Goal: Check status: Check status

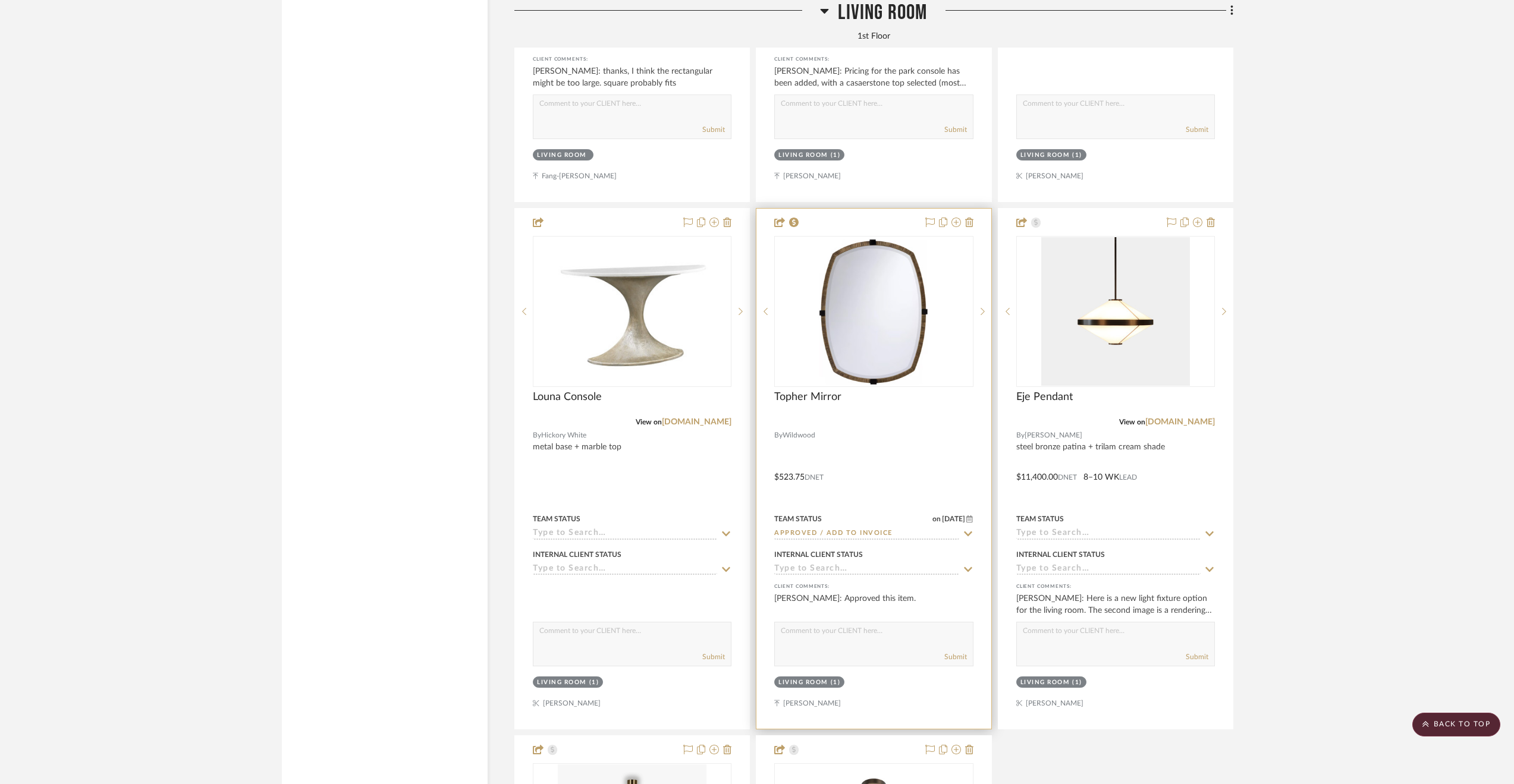
scroll to position [4329, 0]
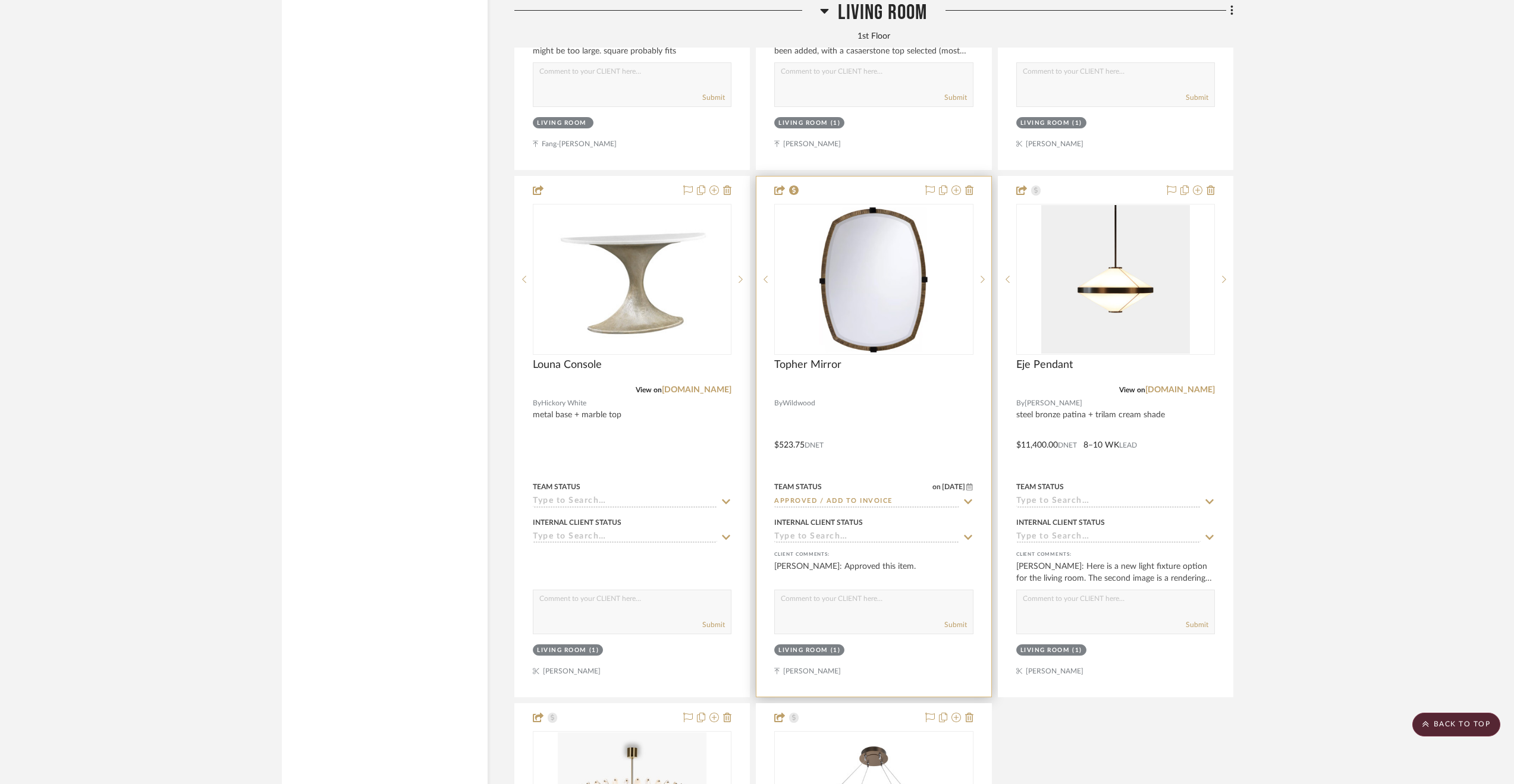
click at [873, 543] on input at bounding box center [866, 537] width 184 height 11
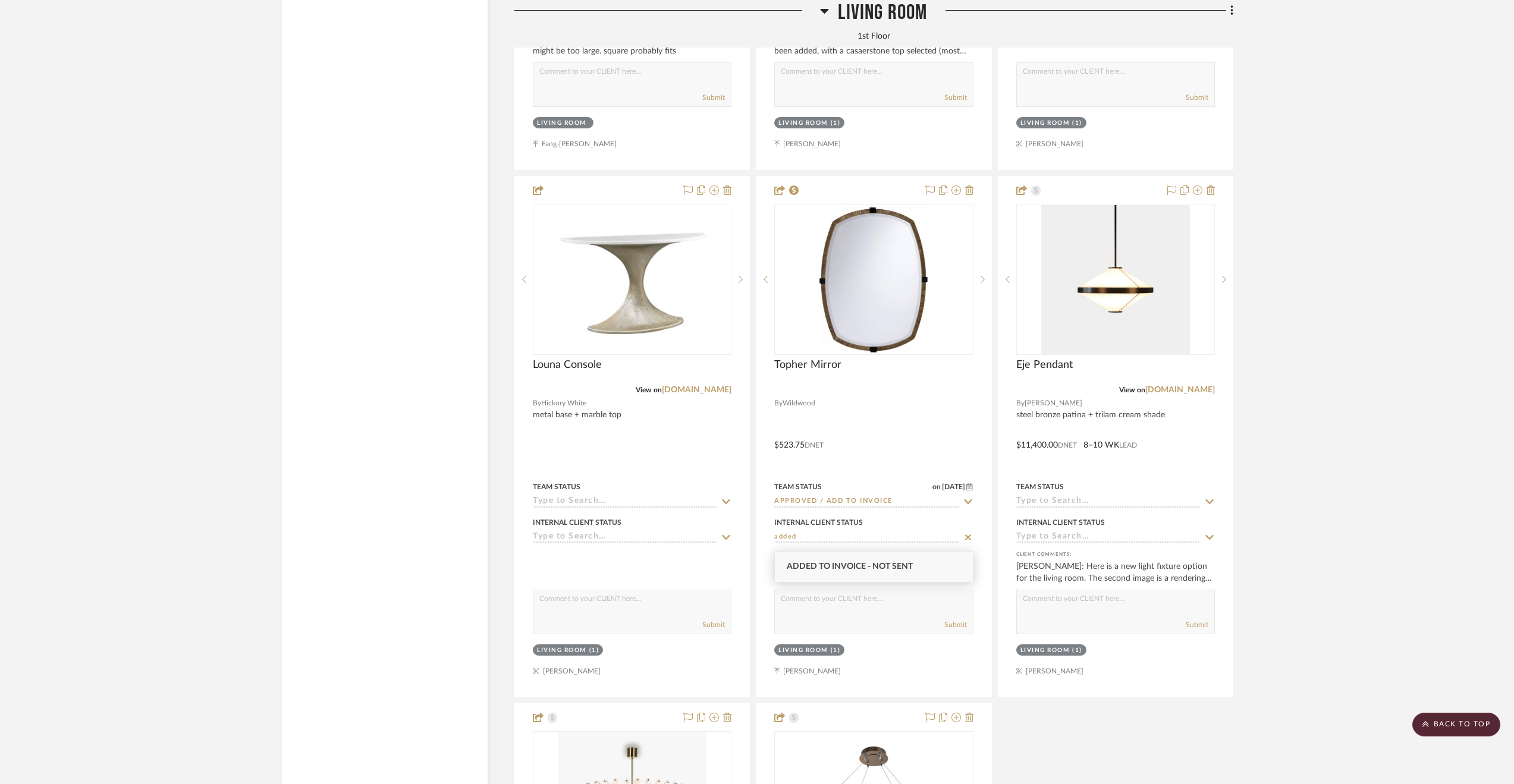
type input "added"
click at [863, 575] on div "Added to Invoice - Not Sent" at bounding box center [874, 566] width 198 height 30
type input "[DATE]"
type input "Added to Invoice - Not Sent"
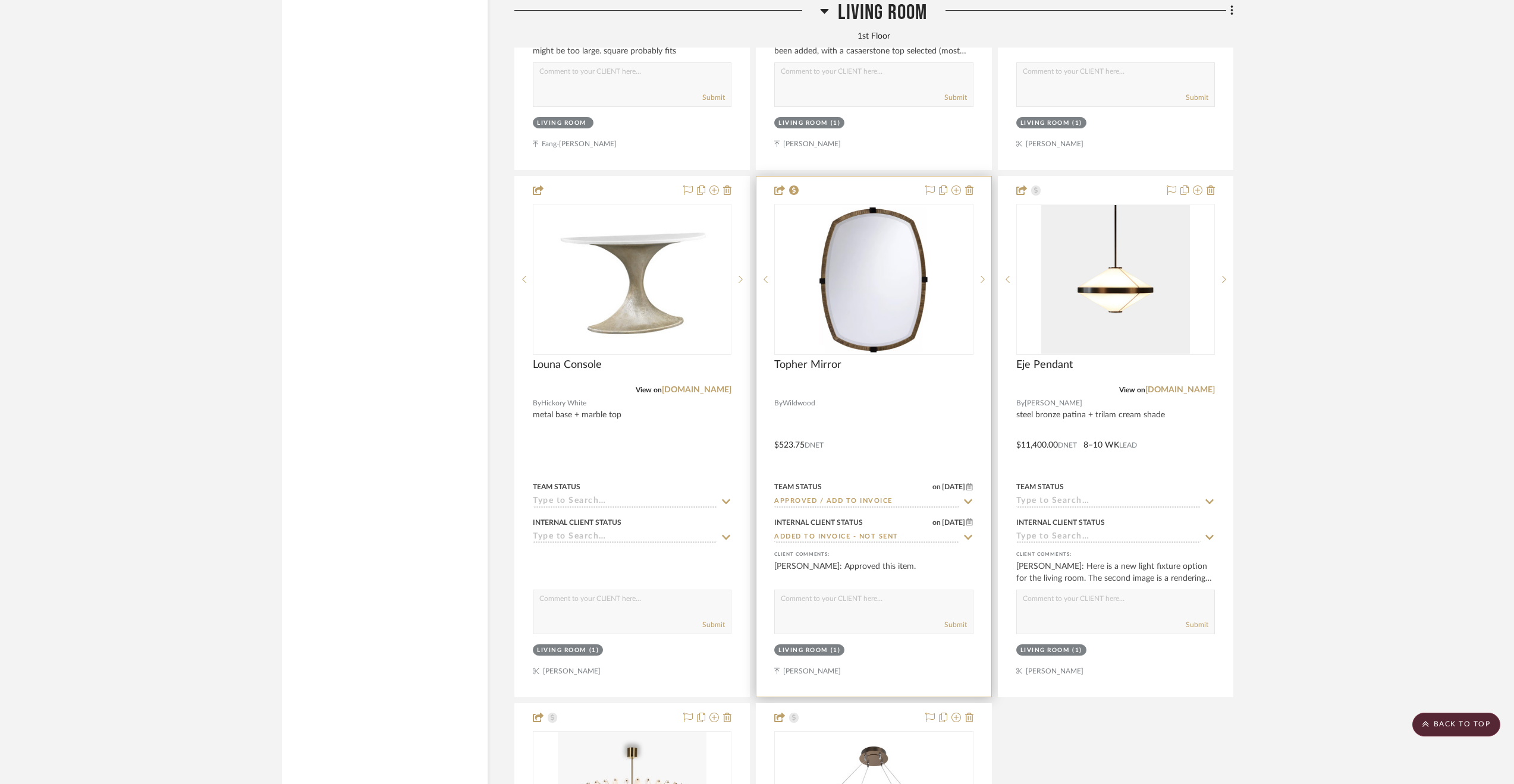
click at [906, 504] on input "Approved / Add to Invoice" at bounding box center [866, 501] width 184 height 11
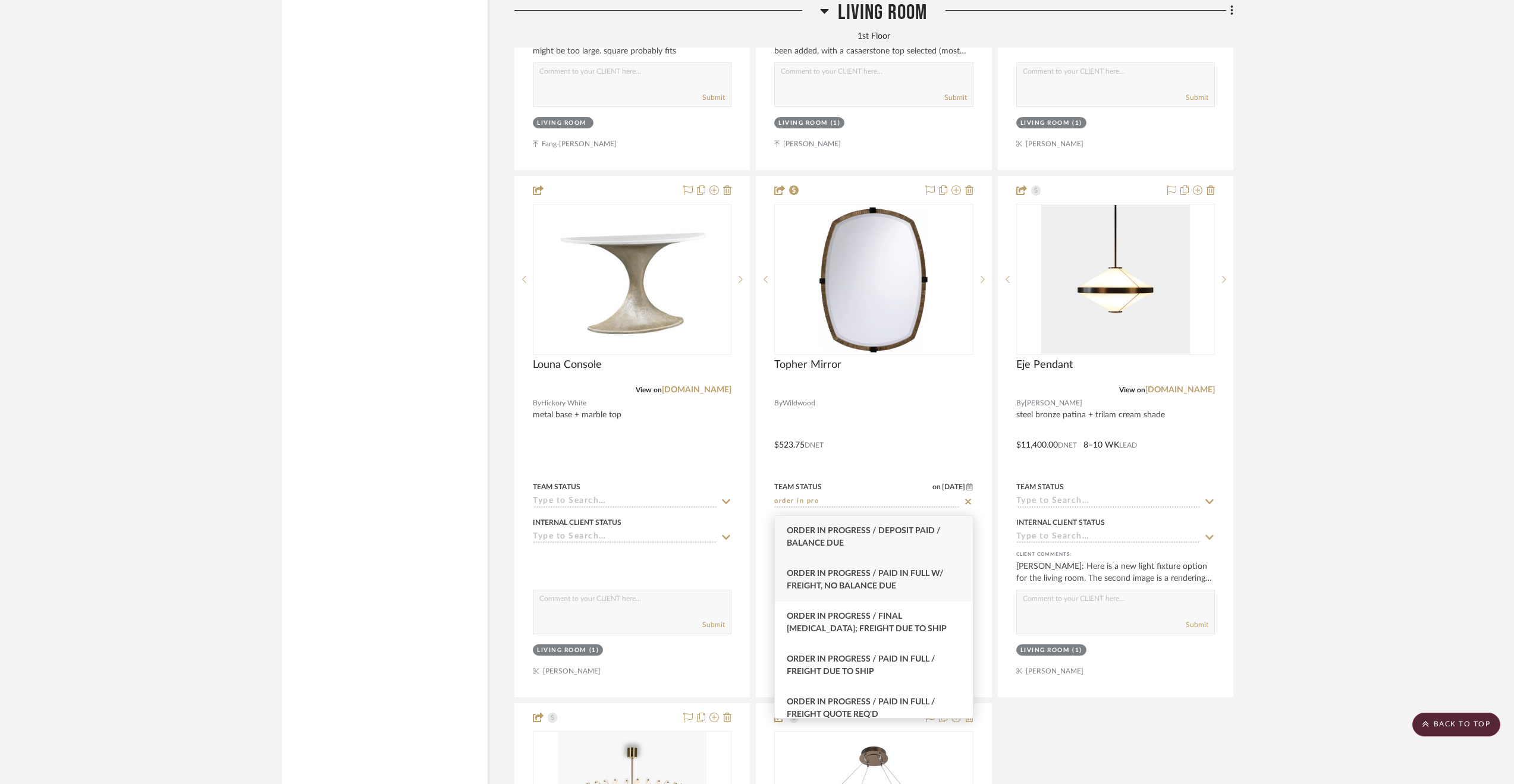
type input "order in pro"
click at [906, 562] on div "Order In Progress / Paid In Full w/ Freight, No Balance due" at bounding box center [874, 580] width 198 height 43
type input "[DATE]"
type input "Order In Progress / Paid In Full w/ Freight, No Balance due"
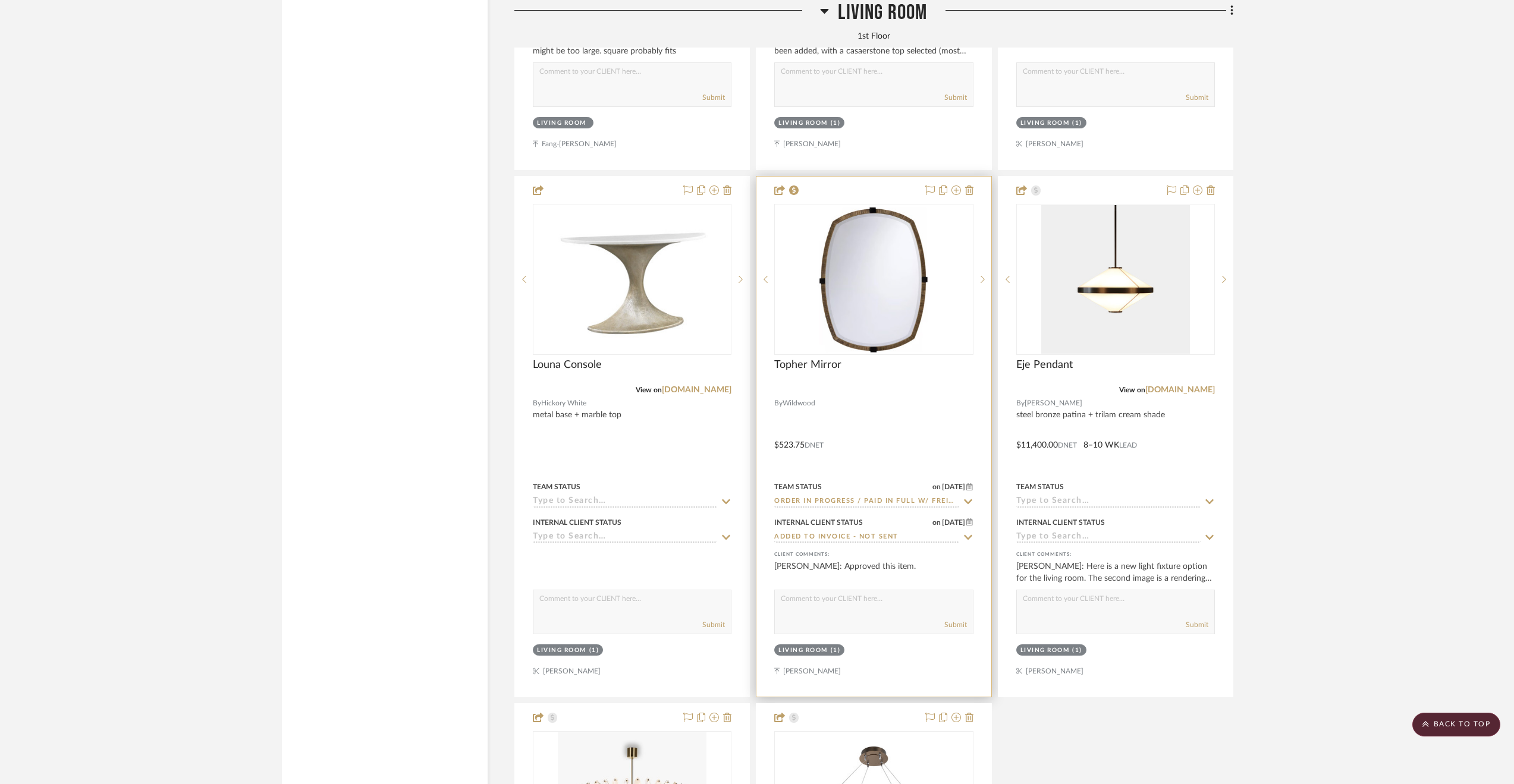
click at [937, 449] on div at bounding box center [874, 436] width 235 height 520
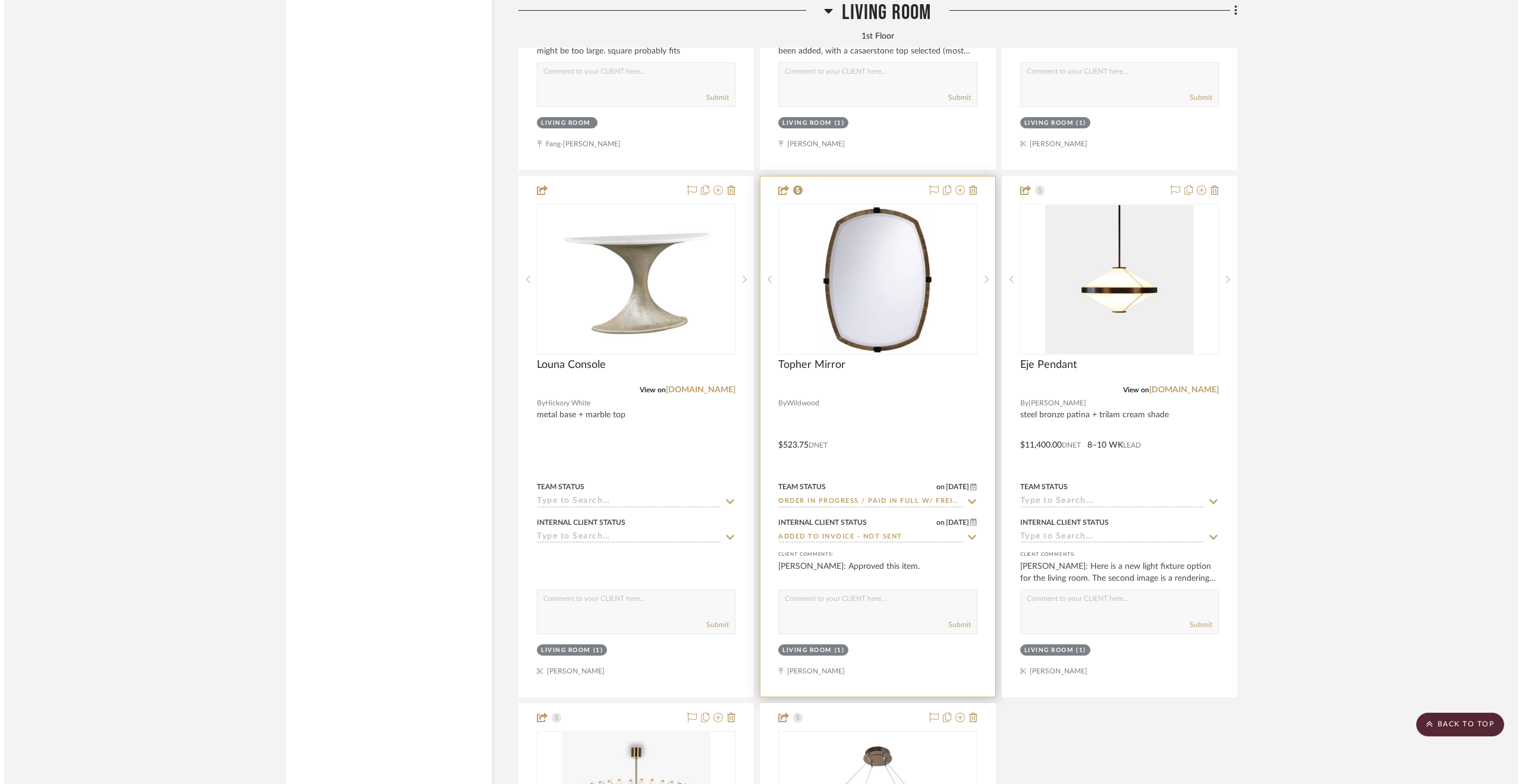
scroll to position [0, 0]
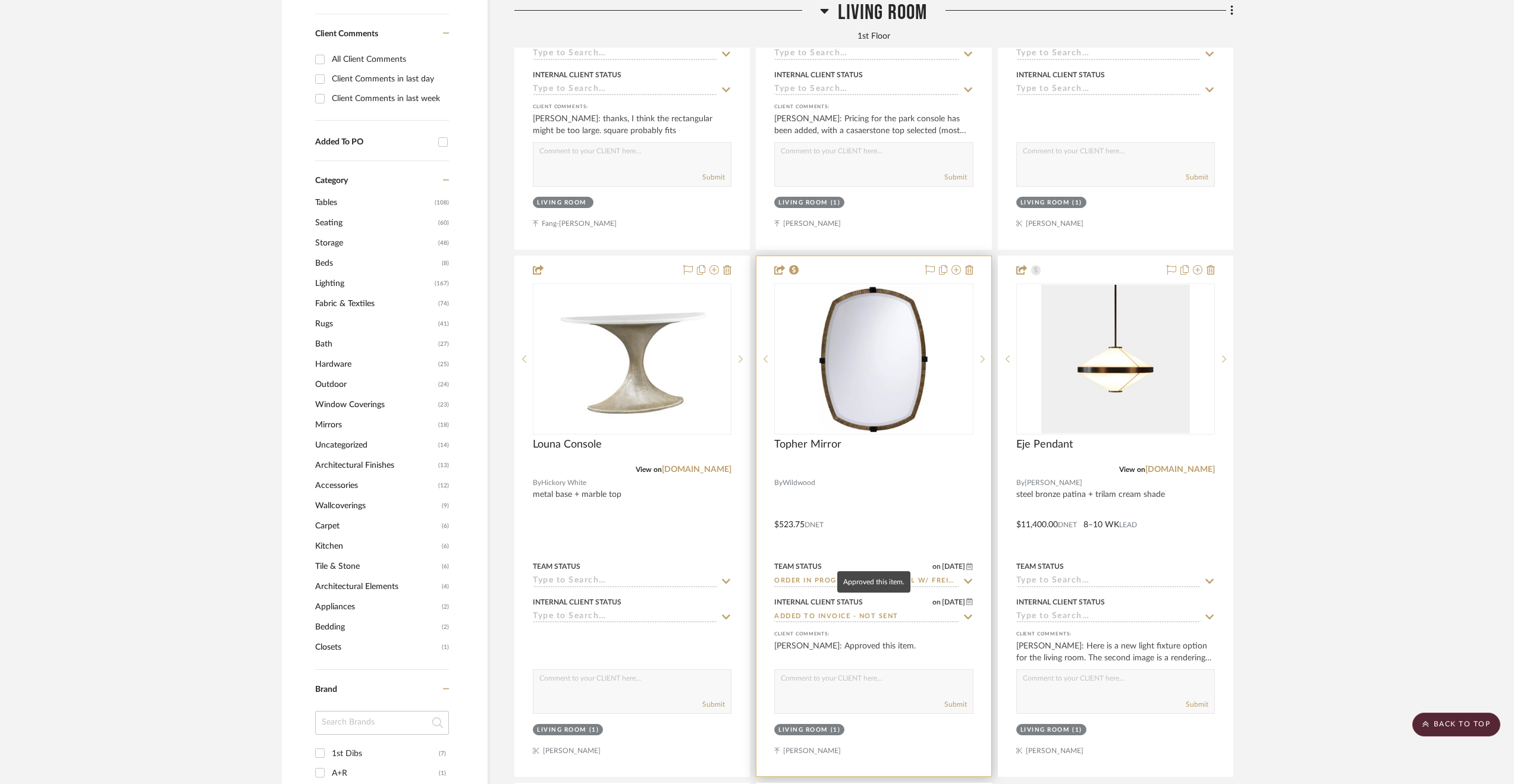
scroll to position [1129, 0]
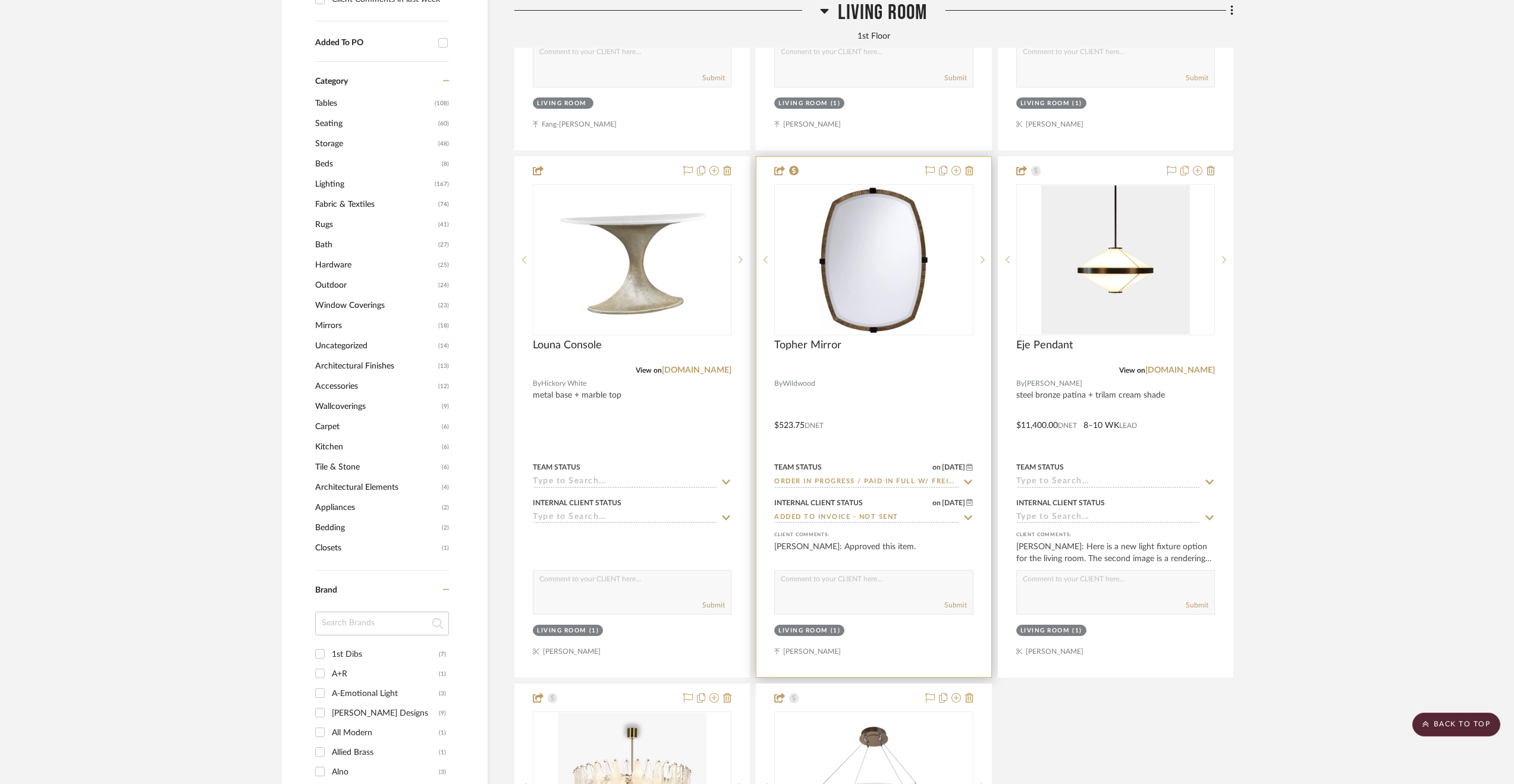
click at [899, 378] on div at bounding box center [874, 416] width 235 height 520
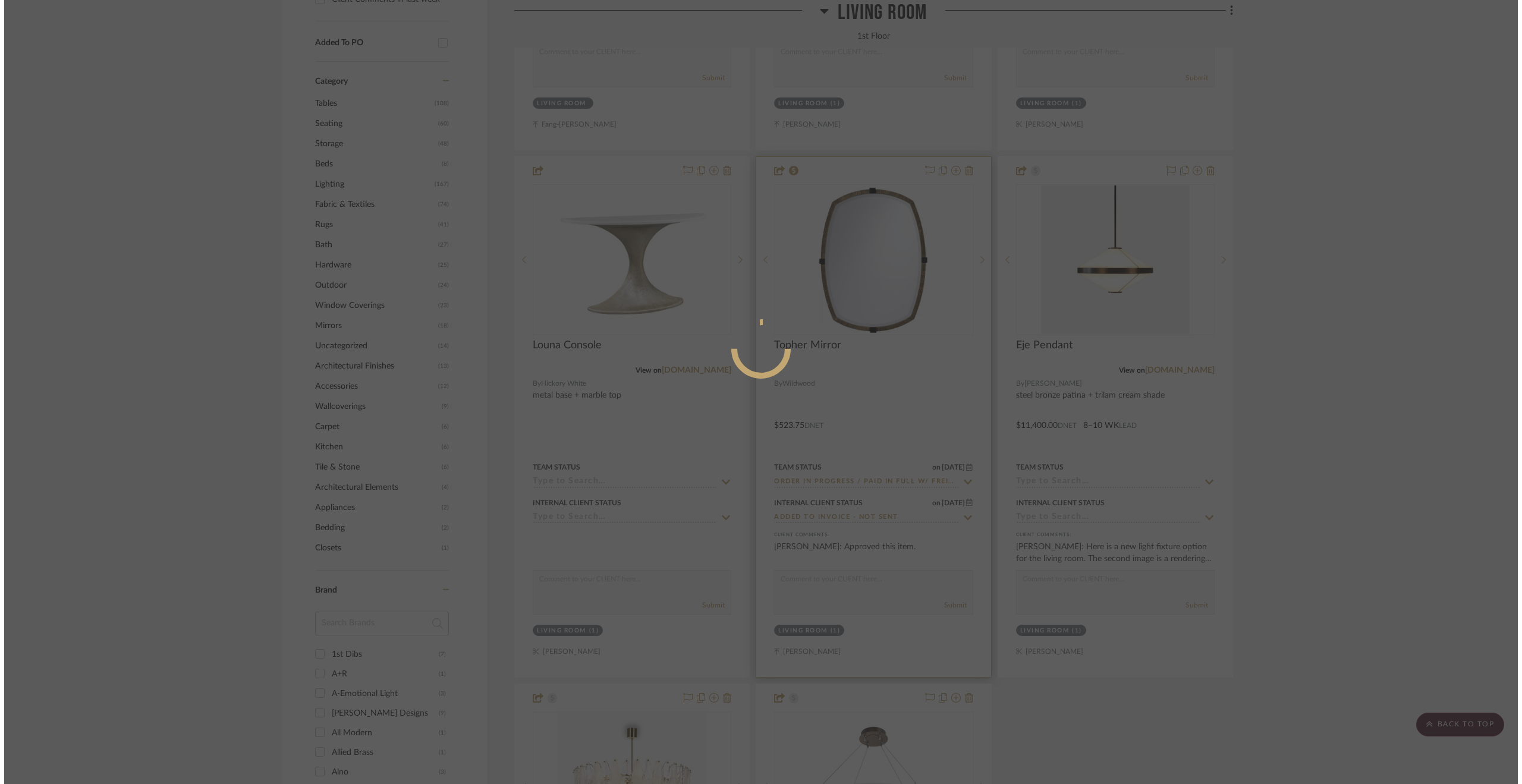
scroll to position [0, 0]
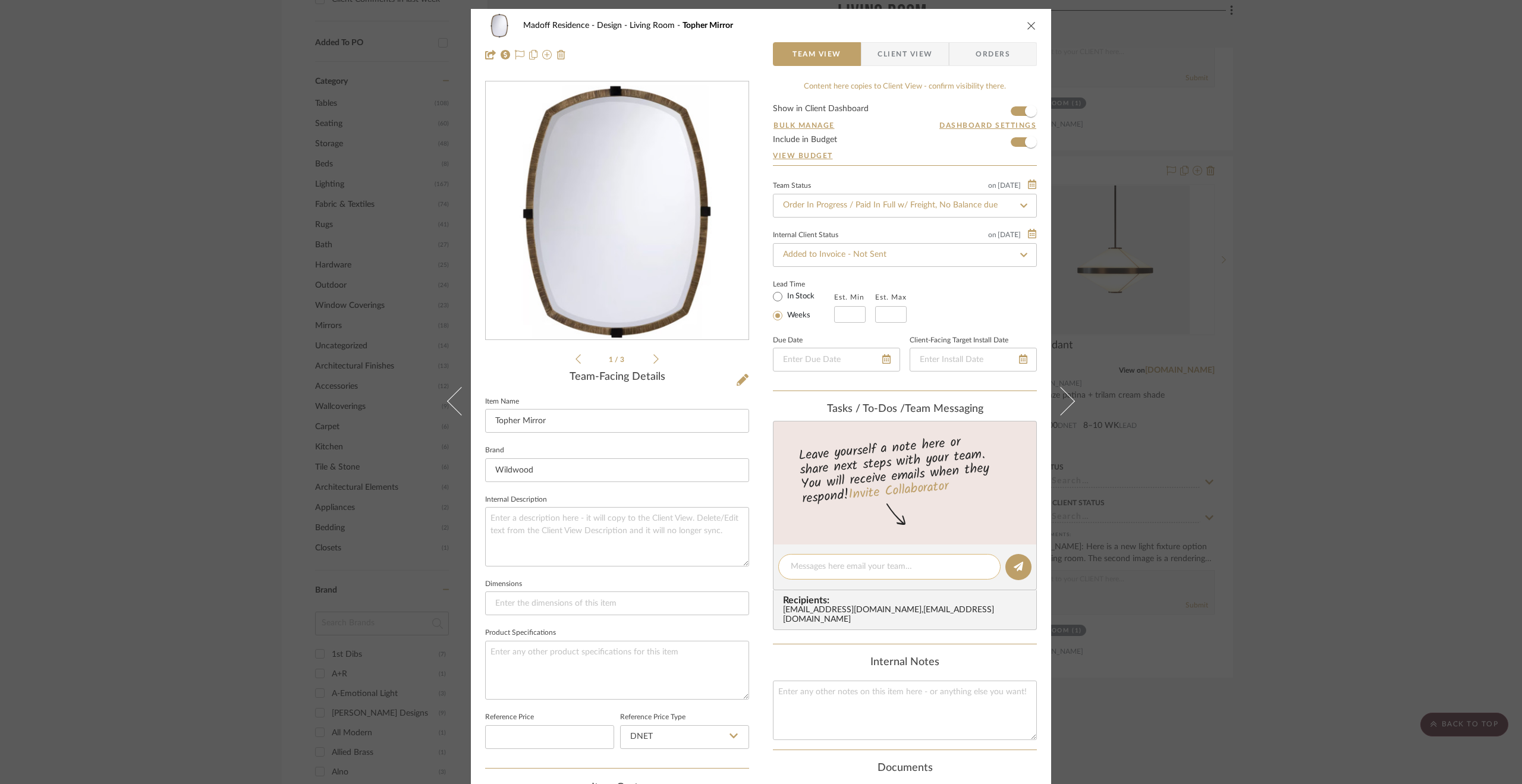
click at [845, 564] on textarea at bounding box center [890, 566] width 198 height 13
type textarea "Order paid in full 8.8.2025. Shipping to MVN Warehousing"
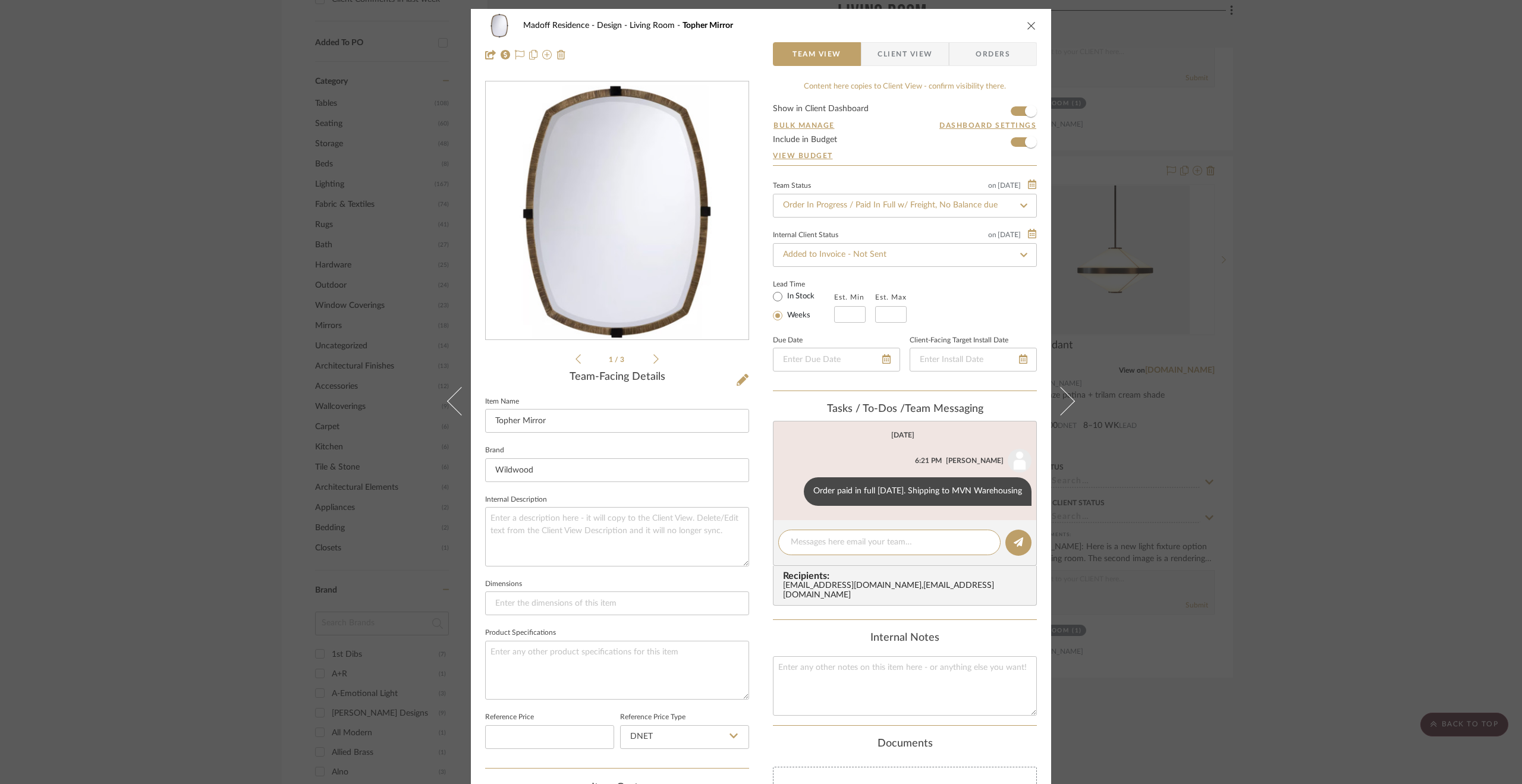
click at [1359, 428] on div "Madoff Residence - Design Living Room Topher Mirror Team View Client View Order…" at bounding box center [761, 392] width 1522 height 784
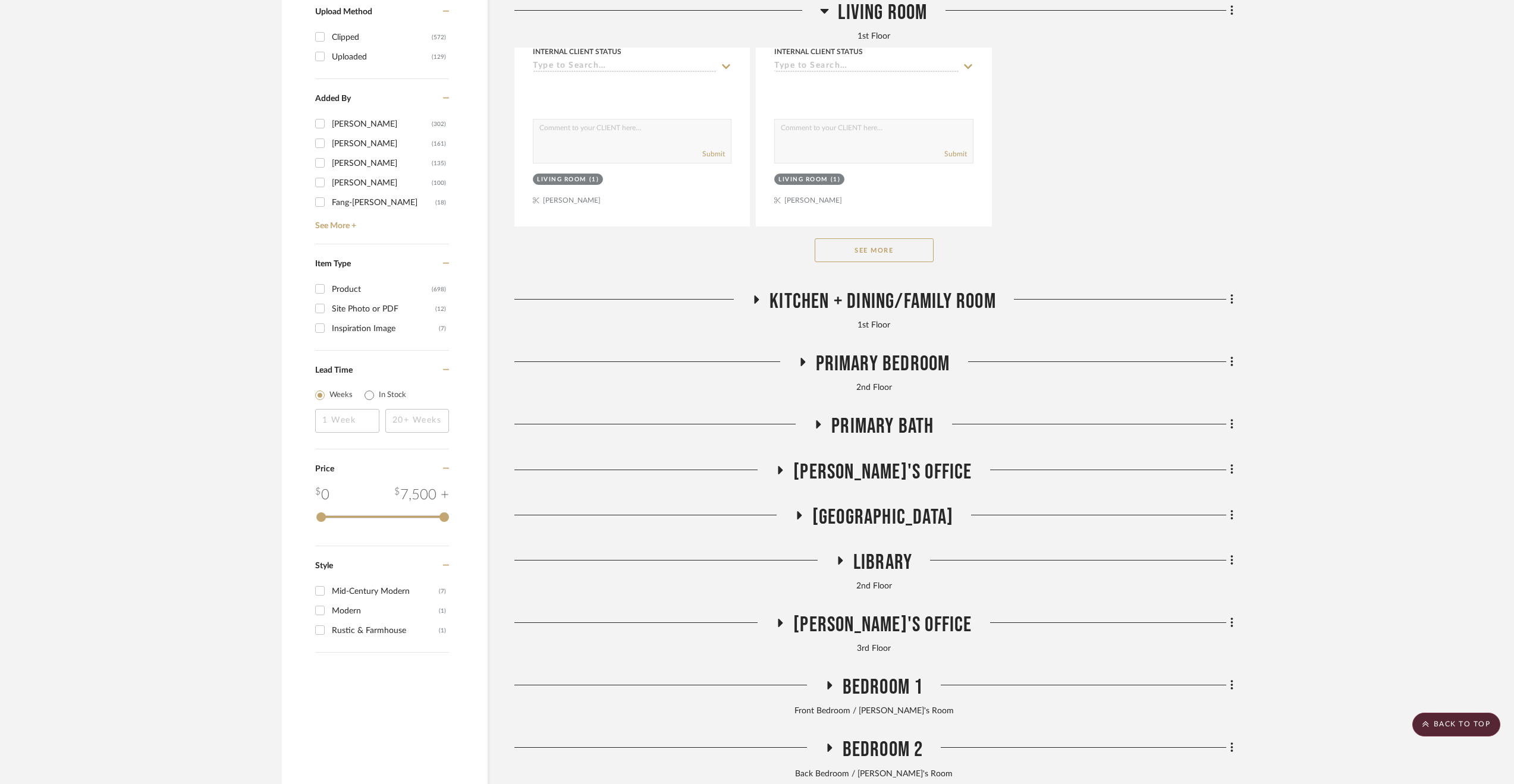
scroll to position [2139, 0]
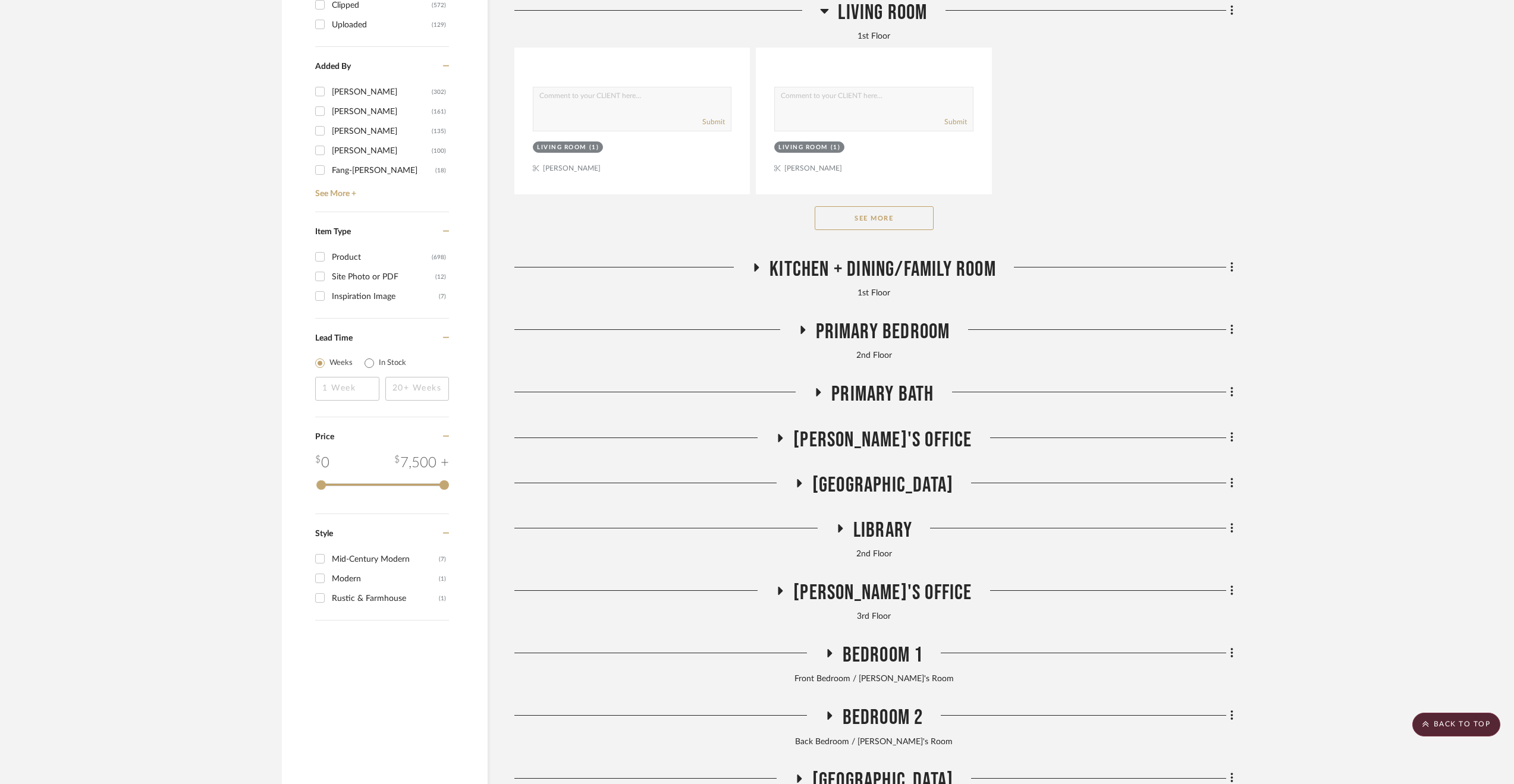
click at [914, 277] on span "Kitchen + Dining/Family Room" at bounding box center [882, 270] width 226 height 26
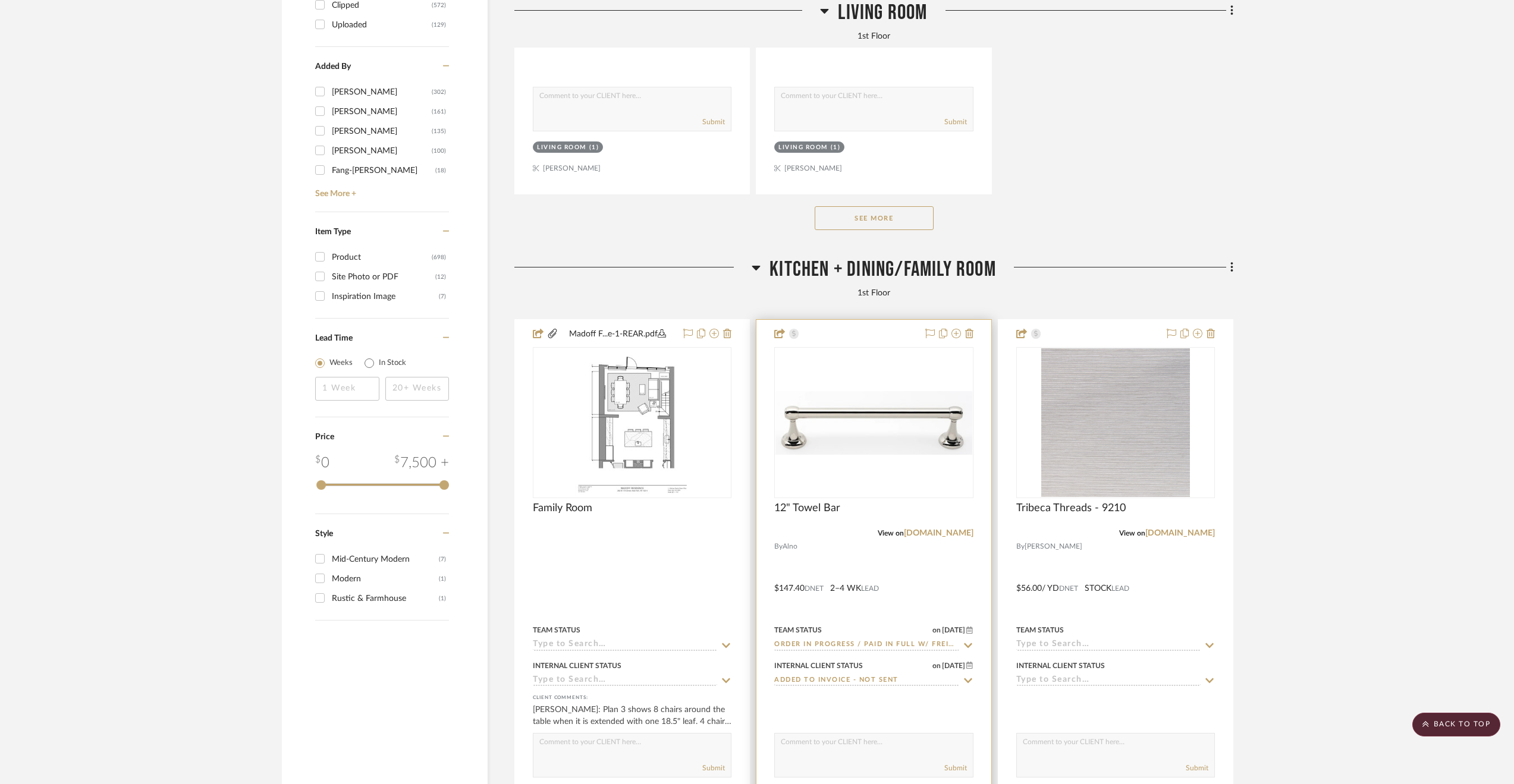
click at [907, 553] on div at bounding box center [874, 580] width 235 height 520
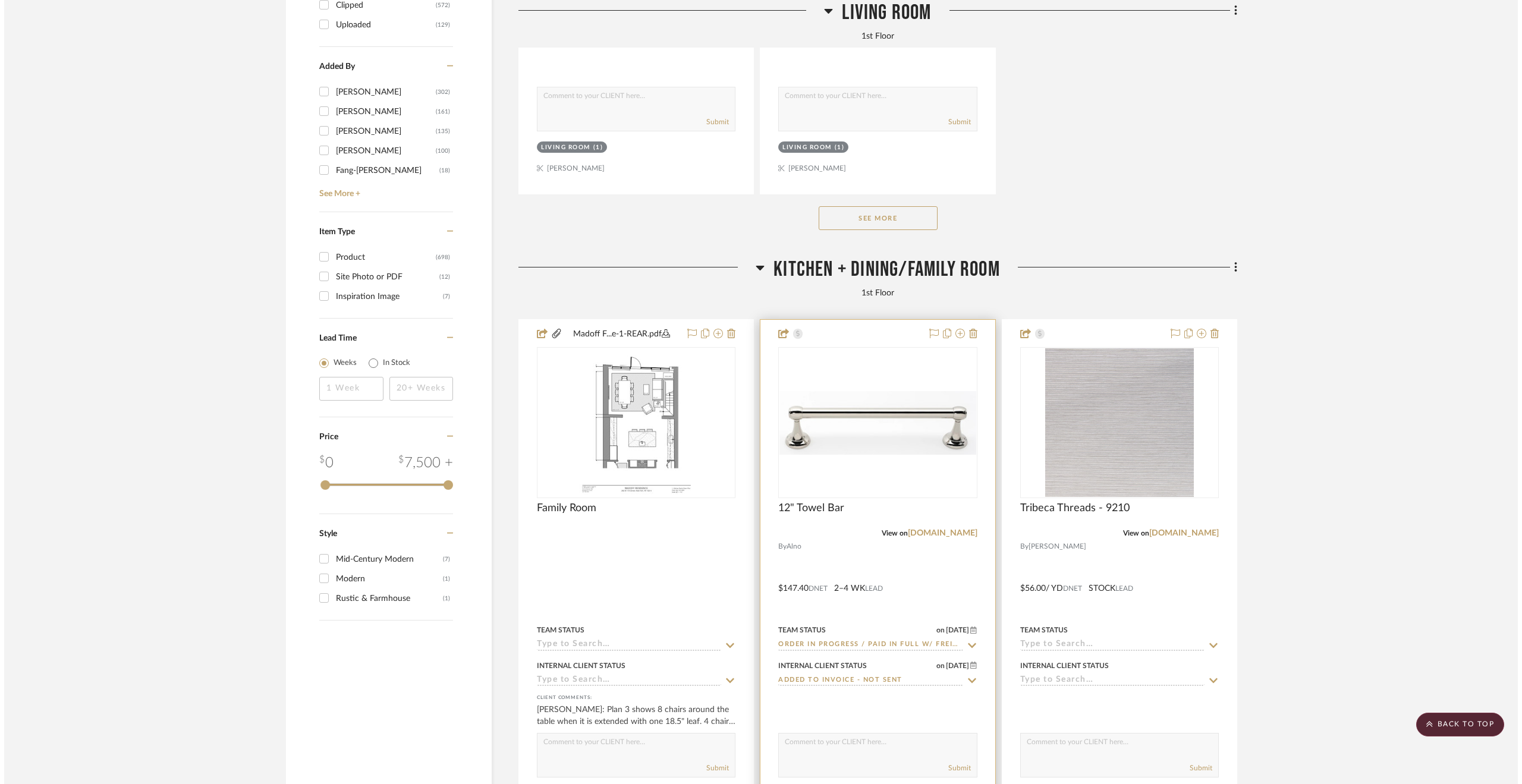
scroll to position [0, 0]
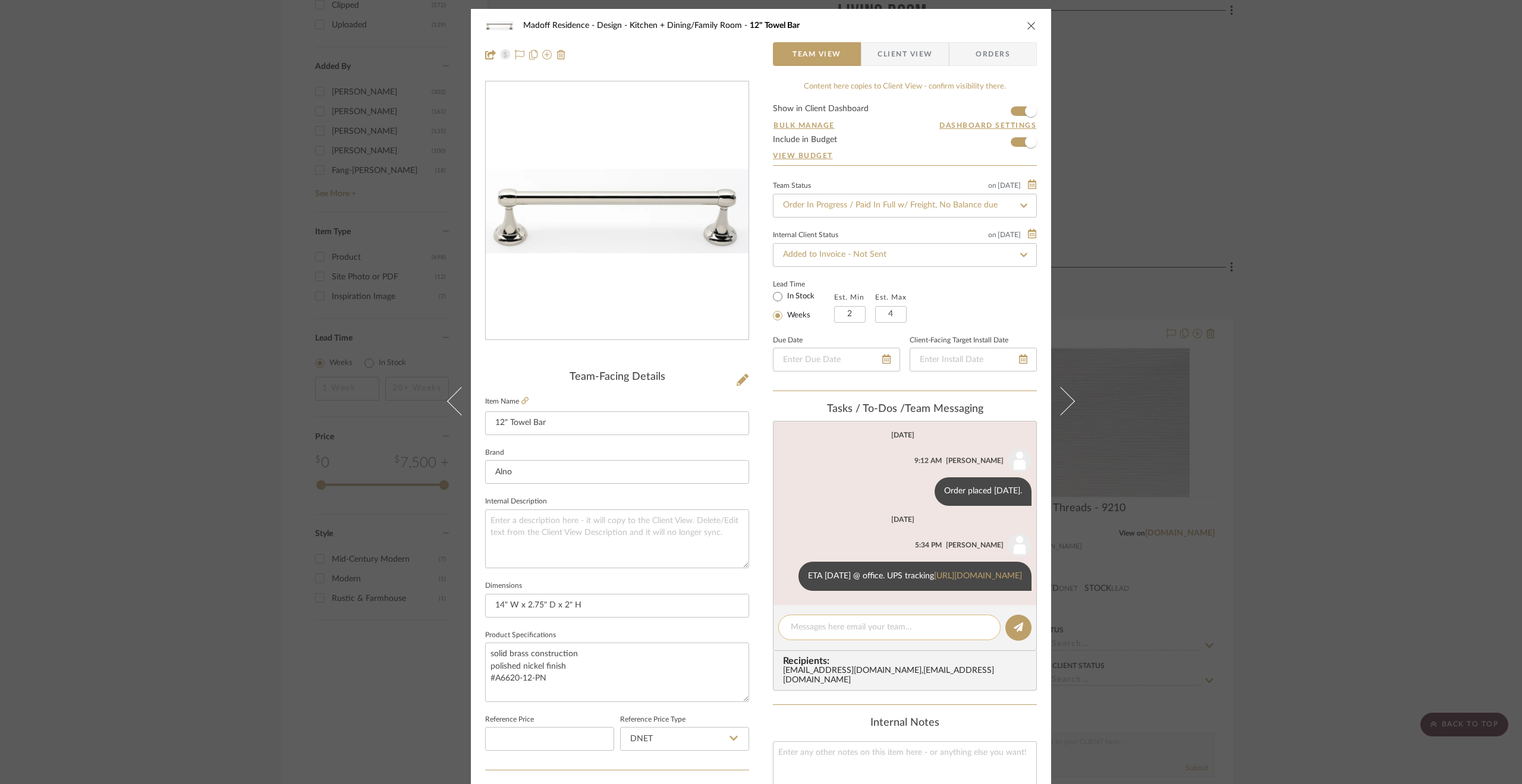
click at [843, 640] on div at bounding box center [889, 627] width 222 height 26
click at [934, 580] on link "https://www.ups.com/track?tracknum=1Z9149770390480690&loc=en_US&requester=ST/tr…" at bounding box center [978, 576] width 88 height 8
click at [840, 633] on textarea at bounding box center [890, 627] width 198 height 13
type textarea "Received @ office 8.11.25. Inspected + approved"
click at [1019, 641] on button at bounding box center [1018, 627] width 26 height 26
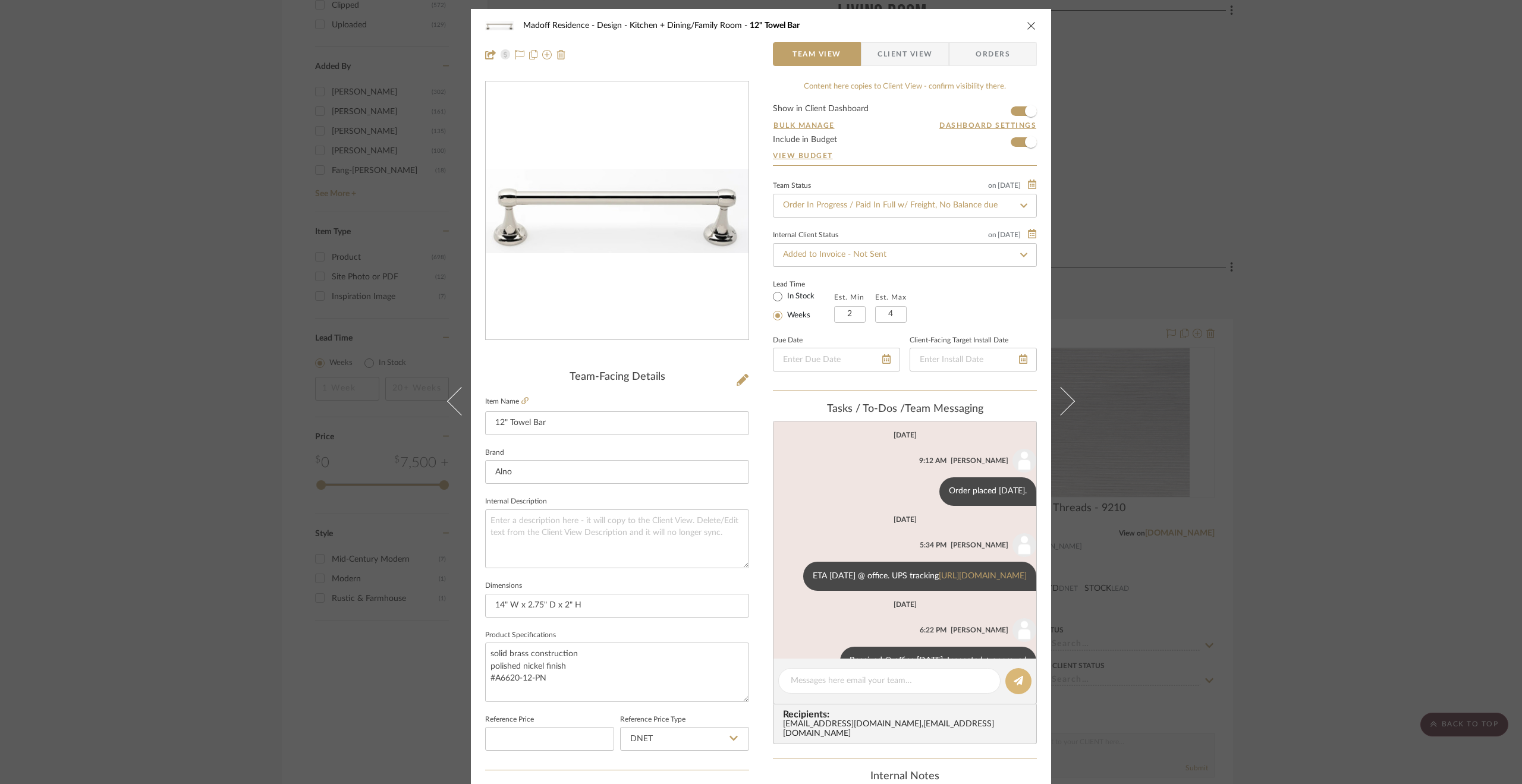
scroll to position [61, 0]
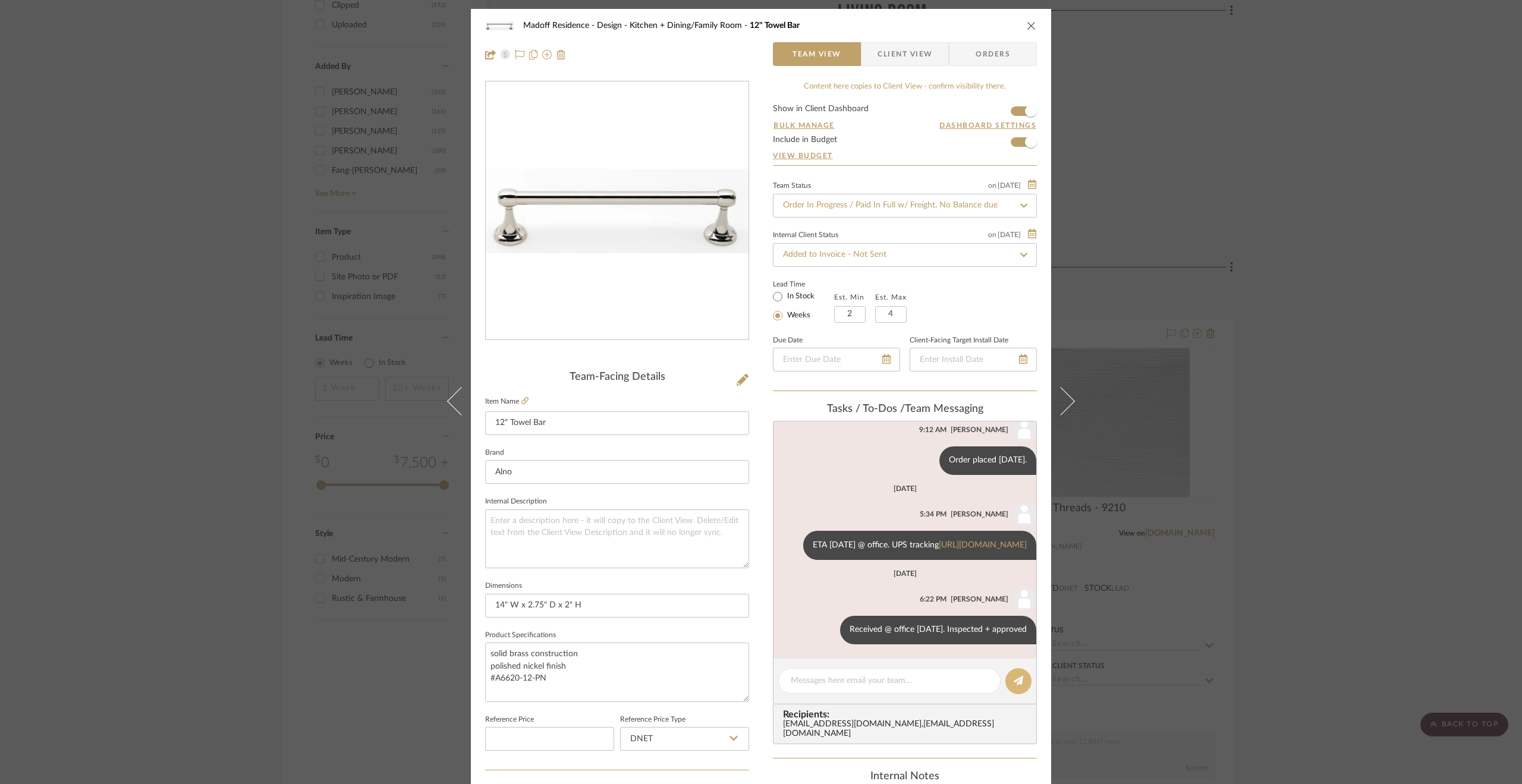
click at [1006, 668] on button at bounding box center [1018, 681] width 26 height 26
click at [1269, 475] on div "Madoff Residence - Design Kitchen + Dining/Family Room 12" Towel Bar Team View …" at bounding box center [761, 392] width 1522 height 784
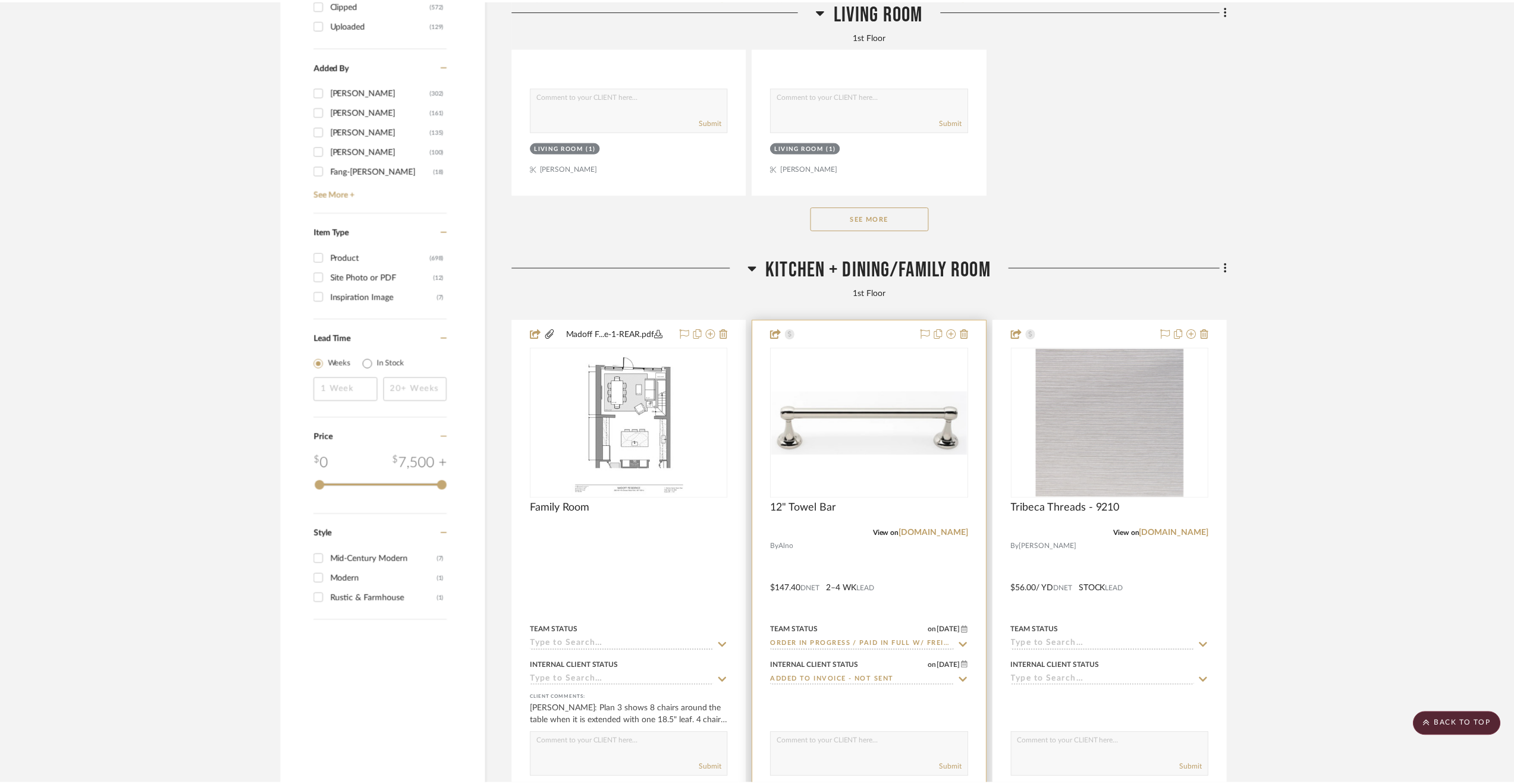
scroll to position [2139, 0]
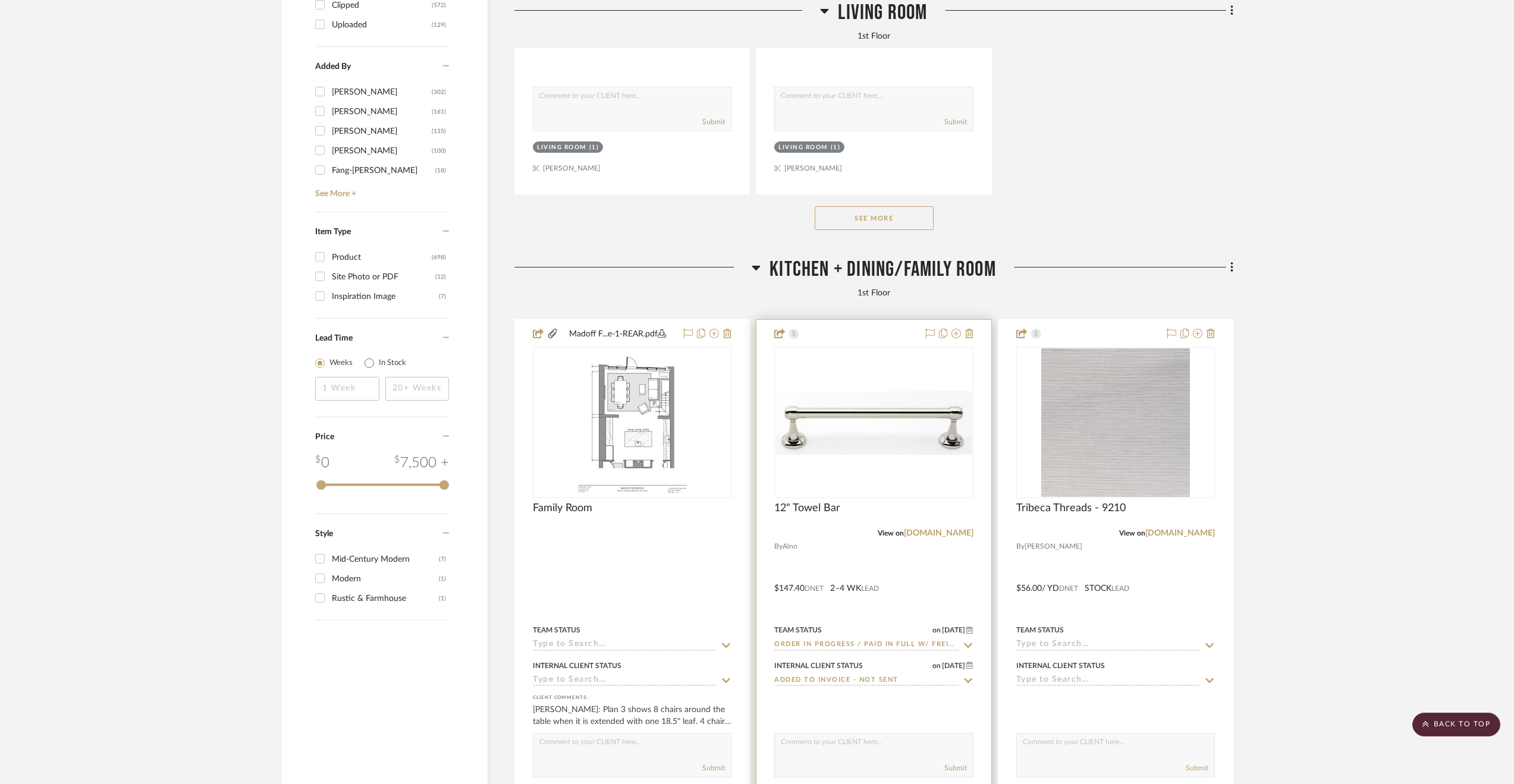
click at [840, 649] on input "Order In Progress / Paid In Full w/ Freight, No Balance due" at bounding box center [866, 644] width 184 height 11
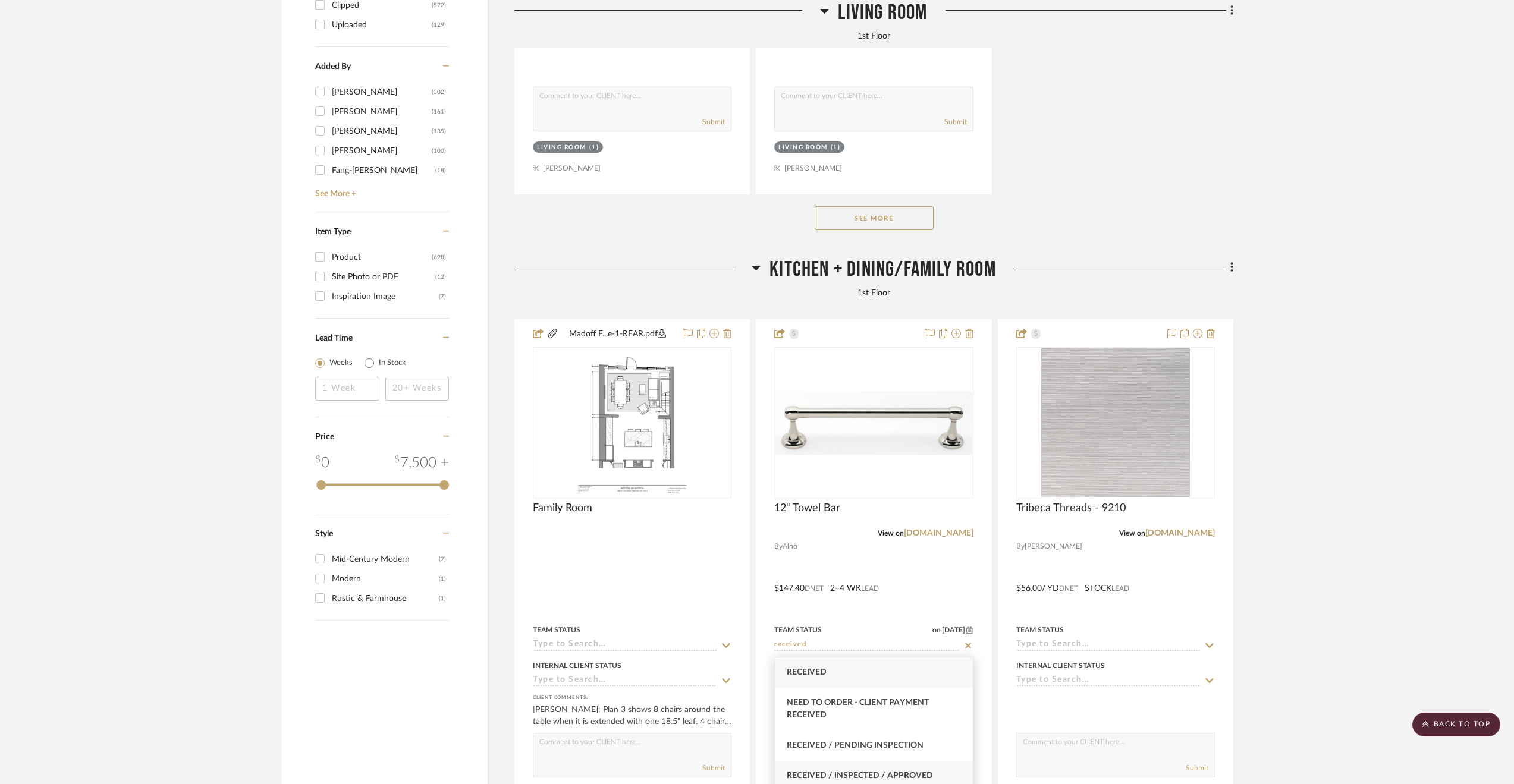
type input "received"
click at [889, 776] on span "Received / Inspected / Approved" at bounding box center [860, 776] width 147 height 8
type input "[DATE]"
type input "Received / Inspected / Approved"
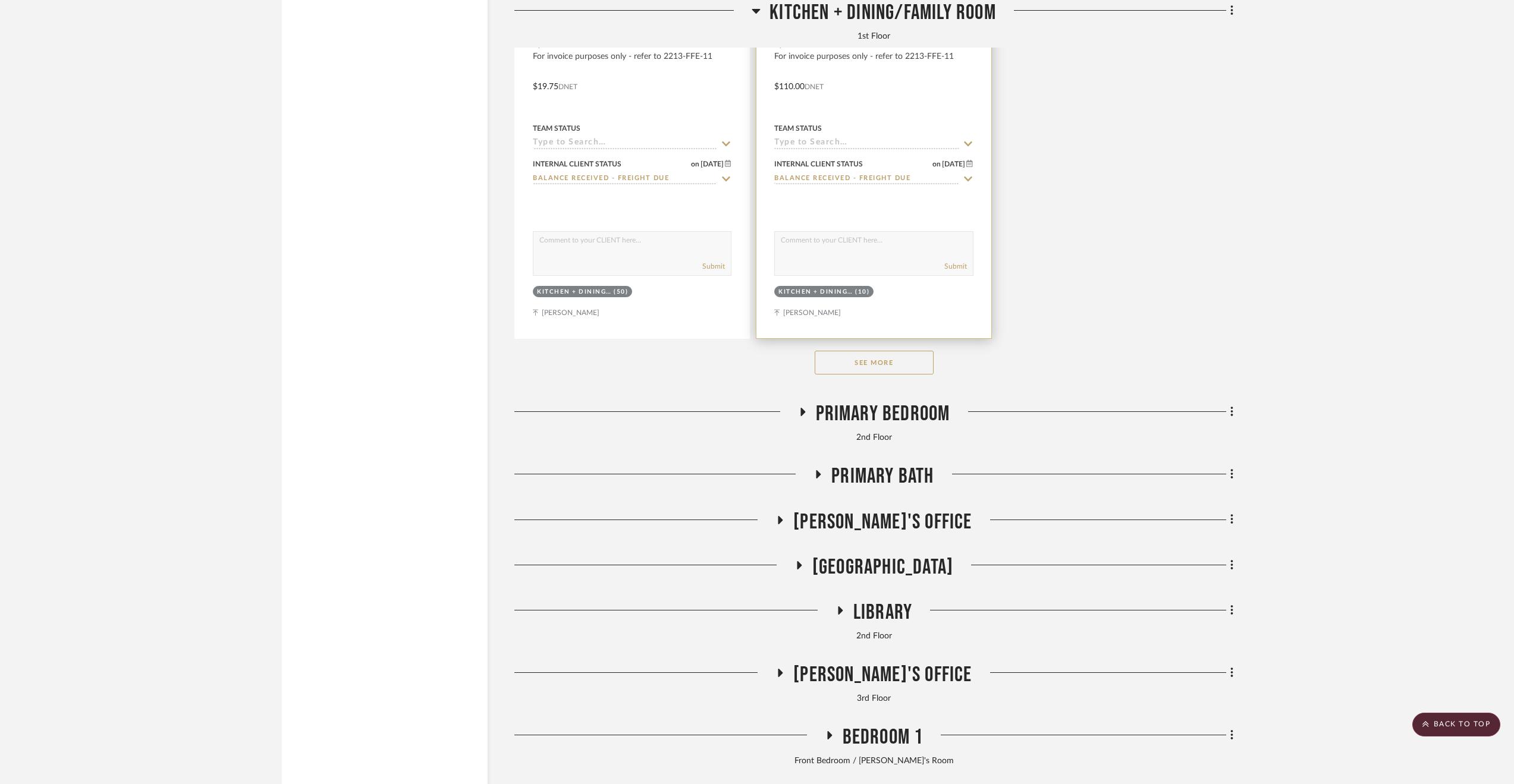
scroll to position [3863, 0]
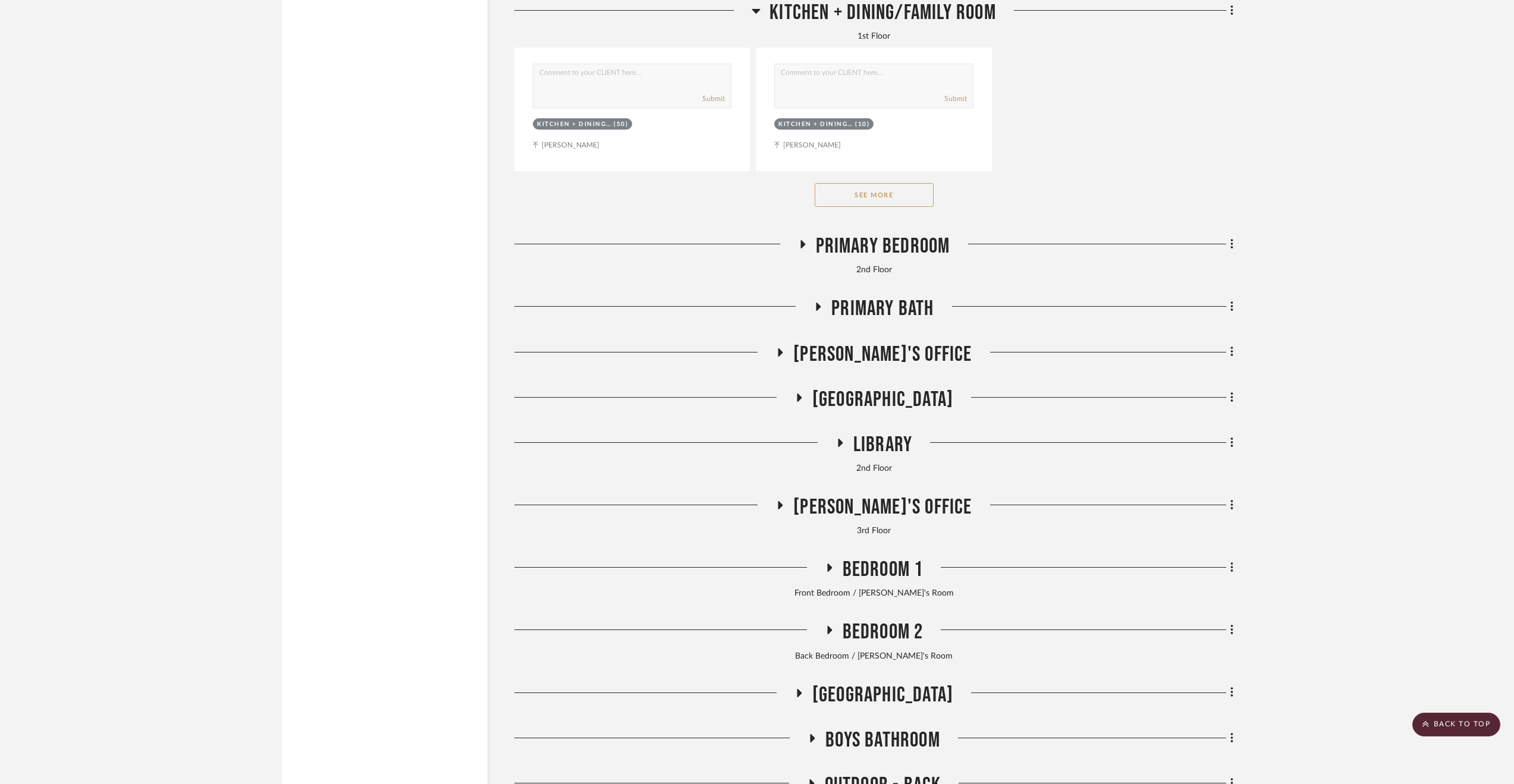
click at [838, 243] on span "Primary Bedroom" at bounding box center [882, 246] width 134 height 26
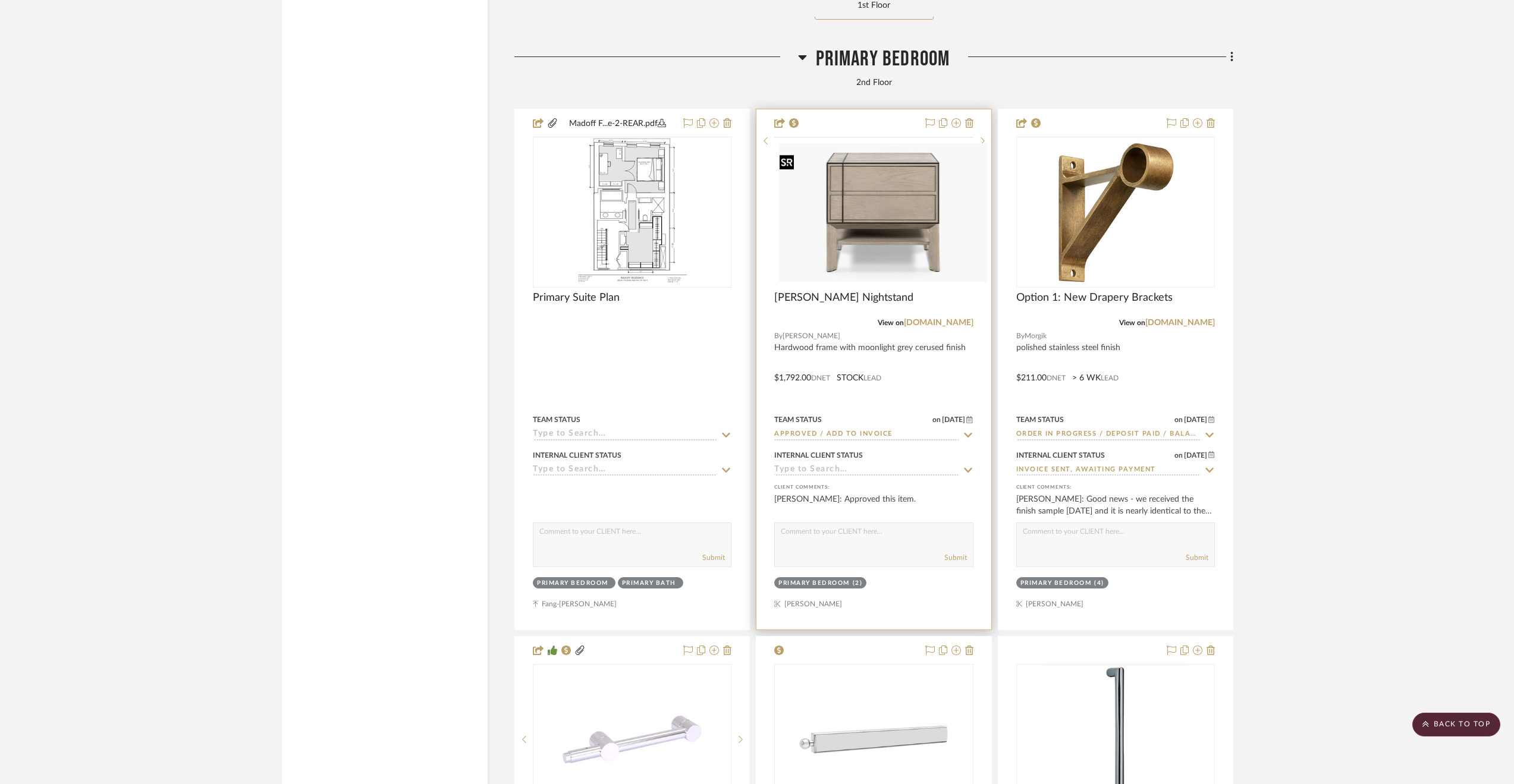
scroll to position [4101, 0]
